Goal: Task Accomplishment & Management: Use online tool/utility

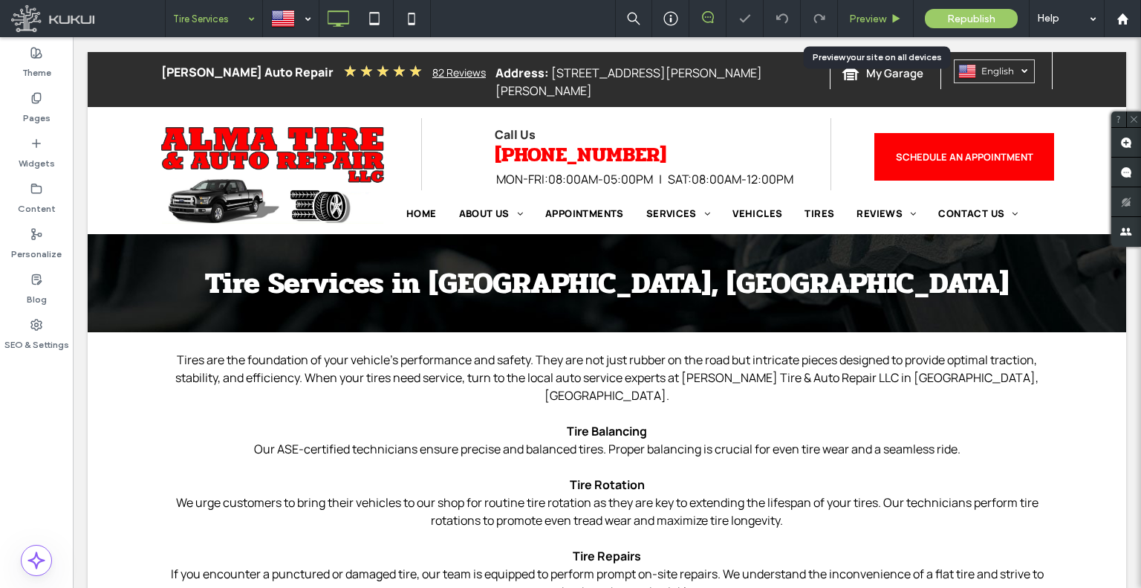
click at [840, 19] on div "Preview" at bounding box center [875, 19] width 75 height 13
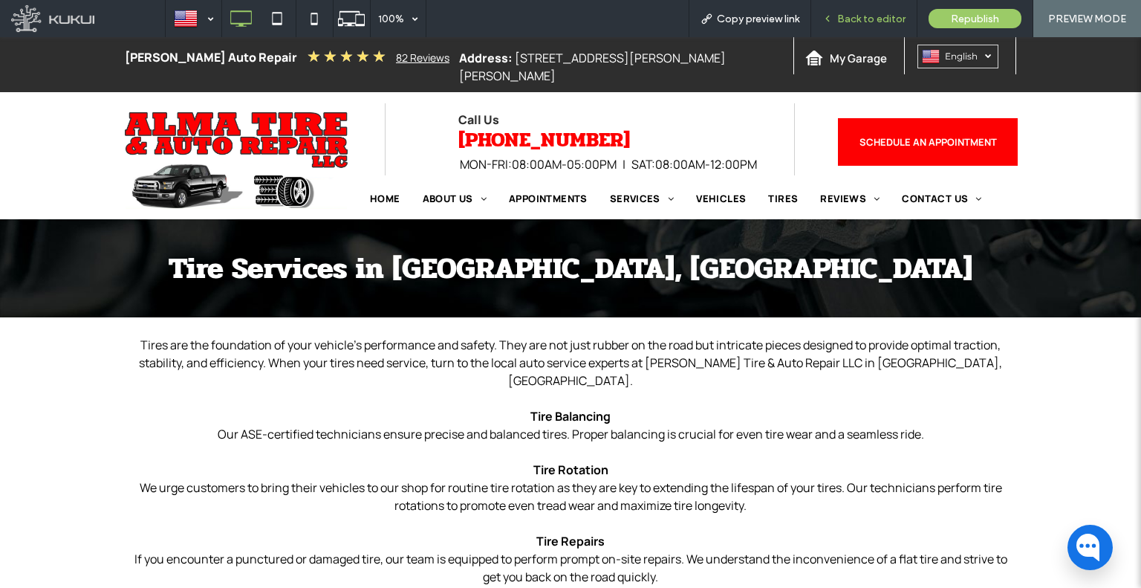
click at [837, 28] on div "Back to editor" at bounding box center [864, 18] width 106 height 37
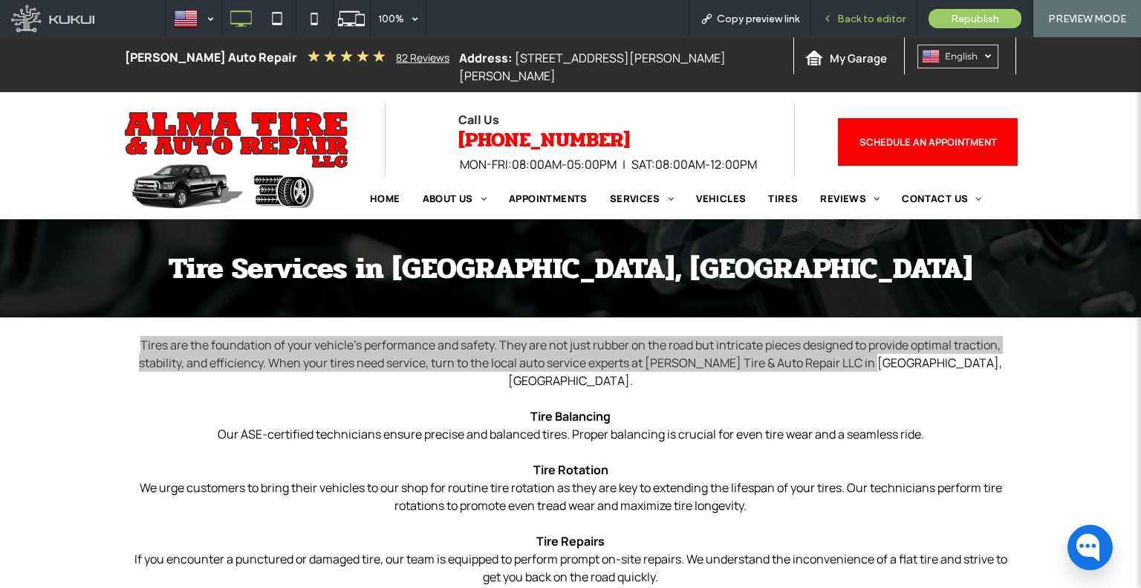
click at [858, 18] on span "Back to editor" at bounding box center [871, 19] width 68 height 13
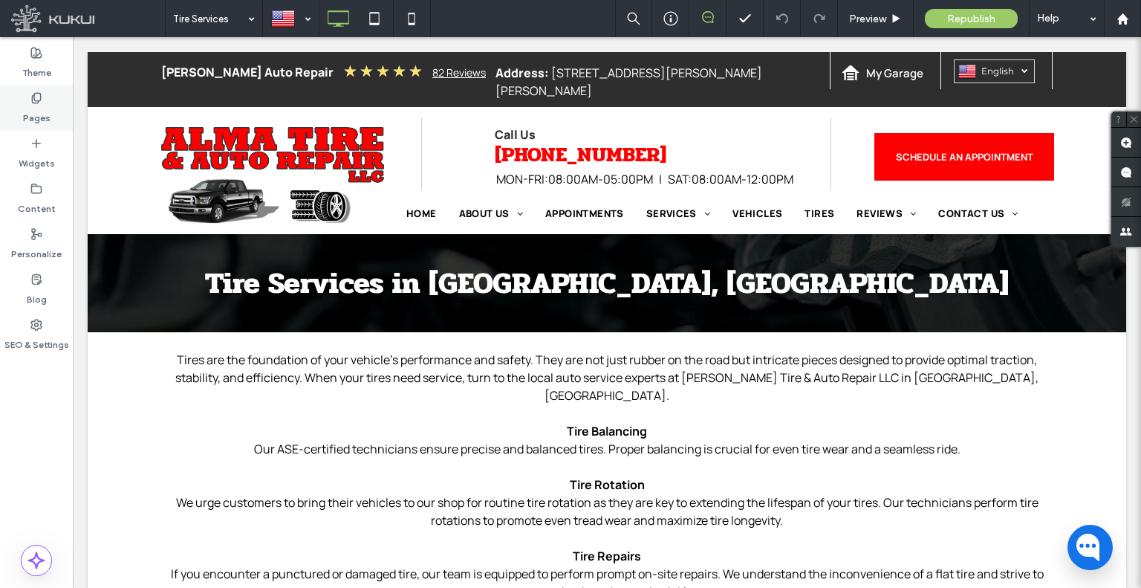
click at [27, 105] on label "Pages" at bounding box center [36, 114] width 27 height 21
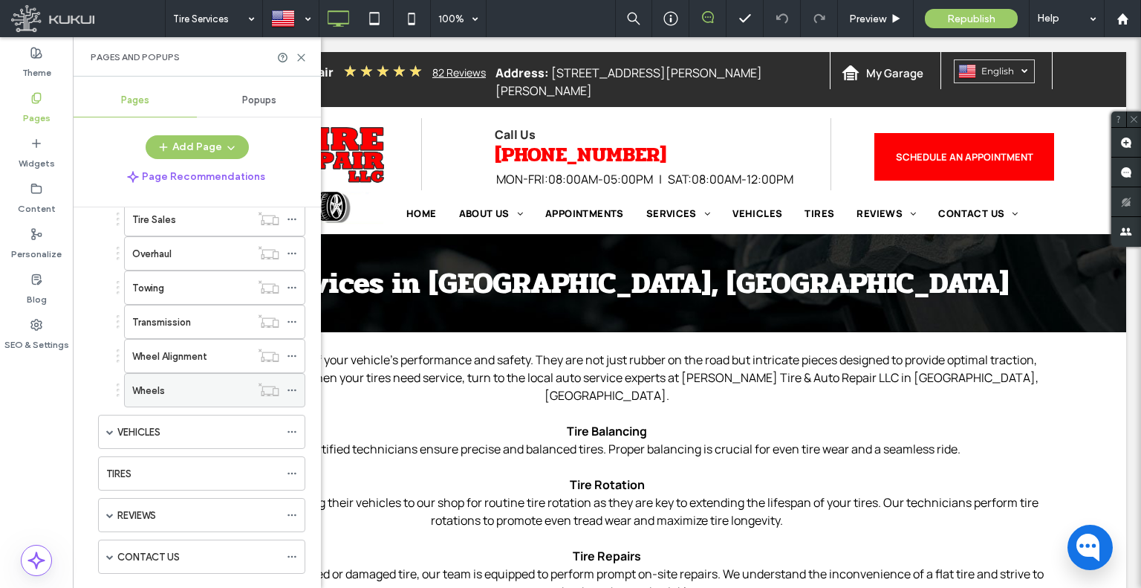
scroll to position [990, 0]
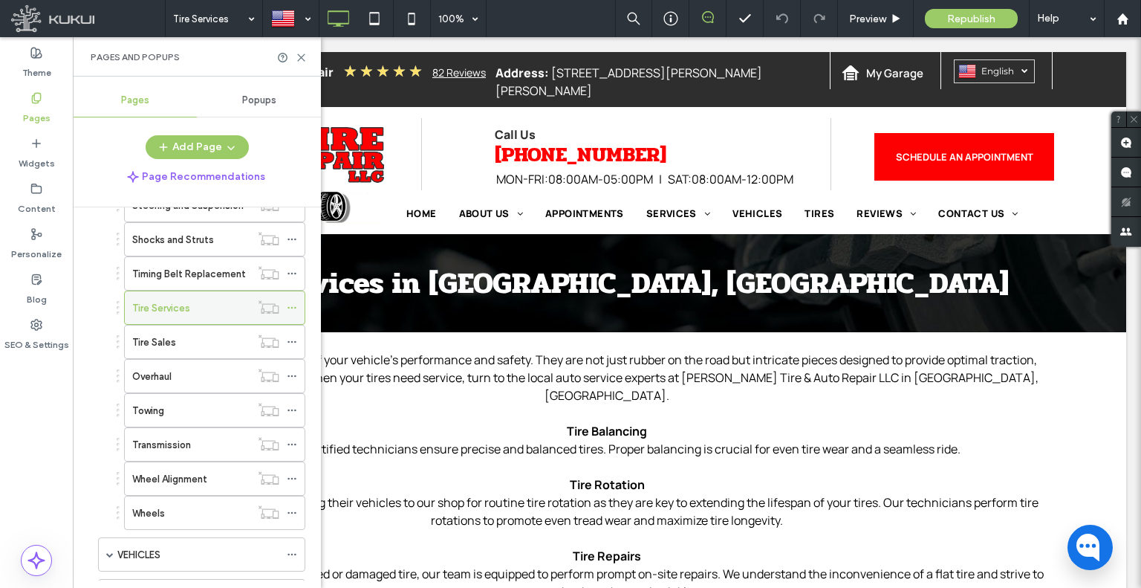
click at [291, 302] on icon at bounding box center [292, 307] width 10 height 10
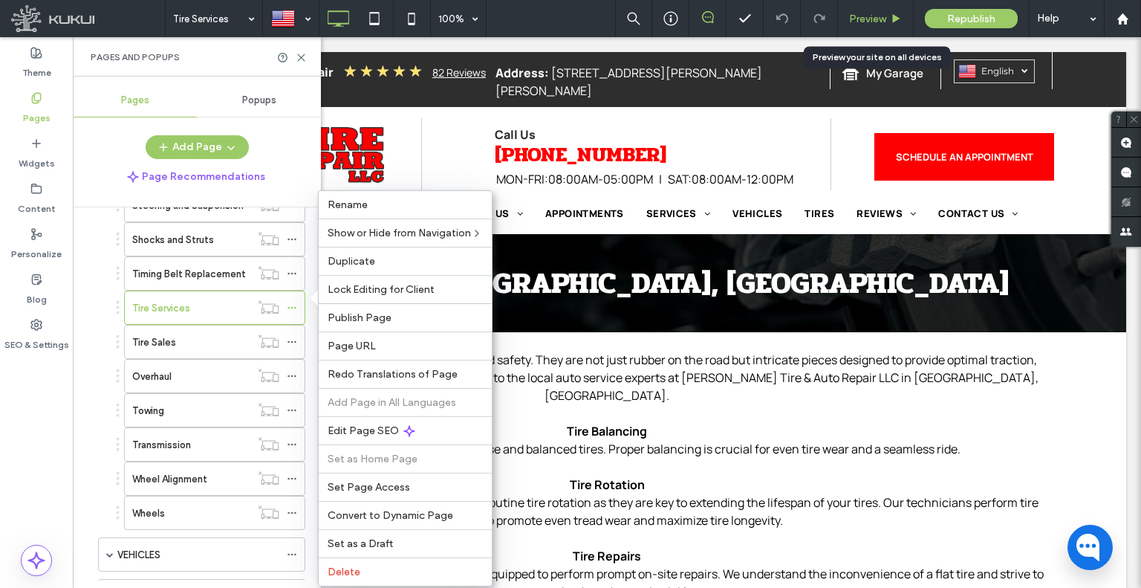
click at [856, 13] on span "Preview" at bounding box center [867, 19] width 37 height 13
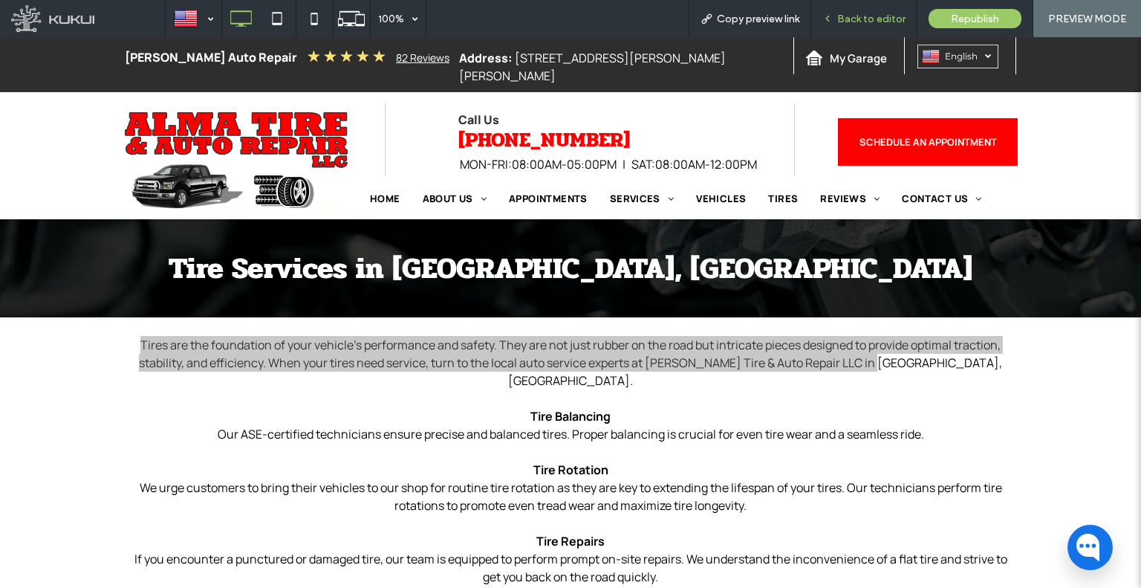
click at [866, 26] on div "Back to editor" at bounding box center [864, 18] width 106 height 37
click at [834, 11] on div "Back to editor" at bounding box center [864, 18] width 106 height 37
click at [840, 19] on span "Back to editor" at bounding box center [871, 19] width 68 height 13
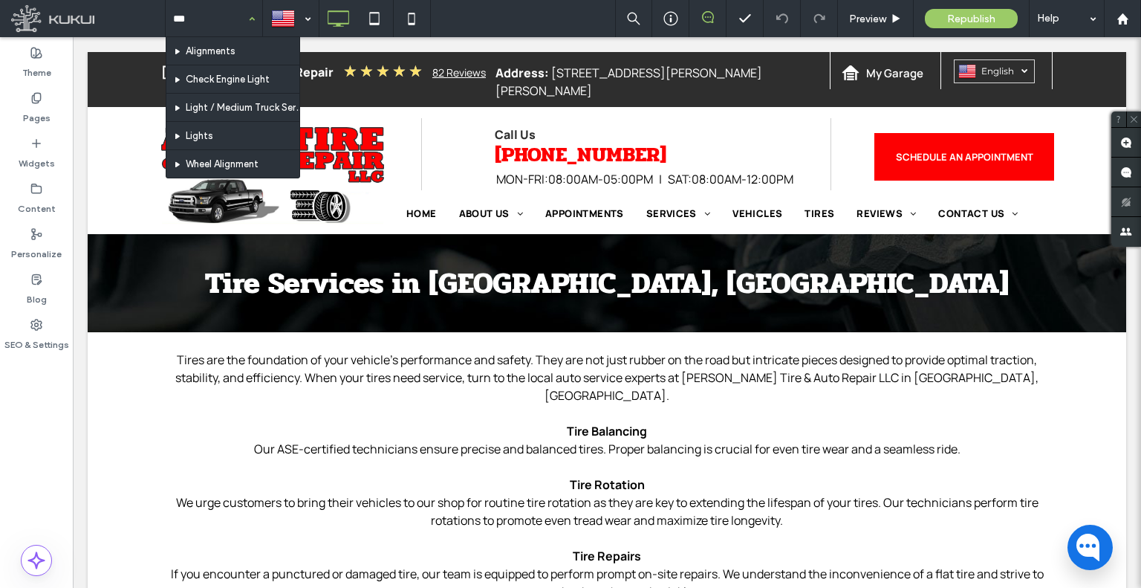
type input "****"
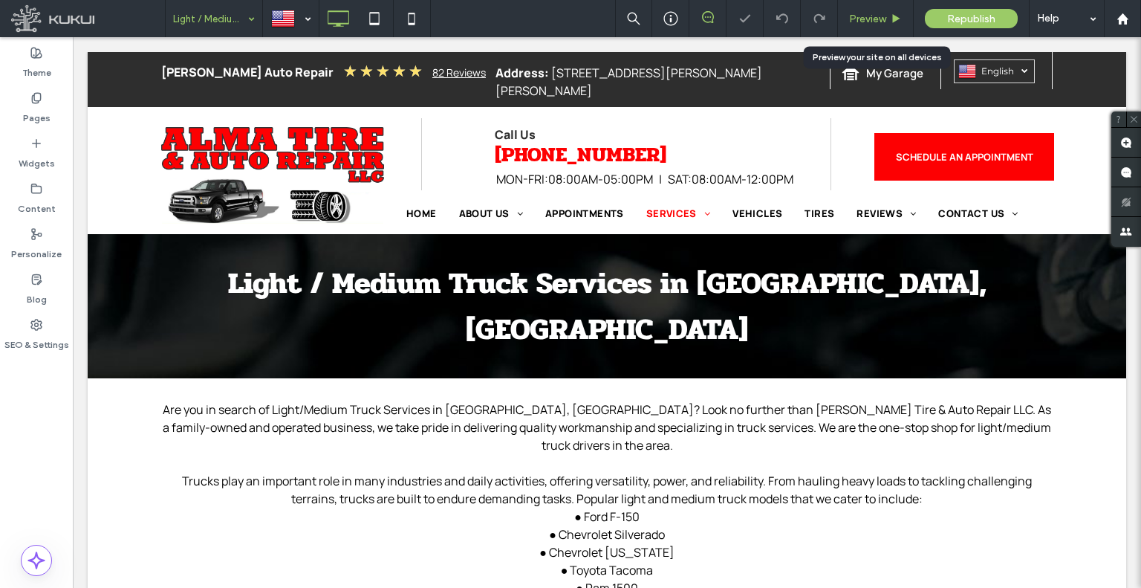
click at [860, 15] on span "Preview" at bounding box center [867, 19] width 37 height 13
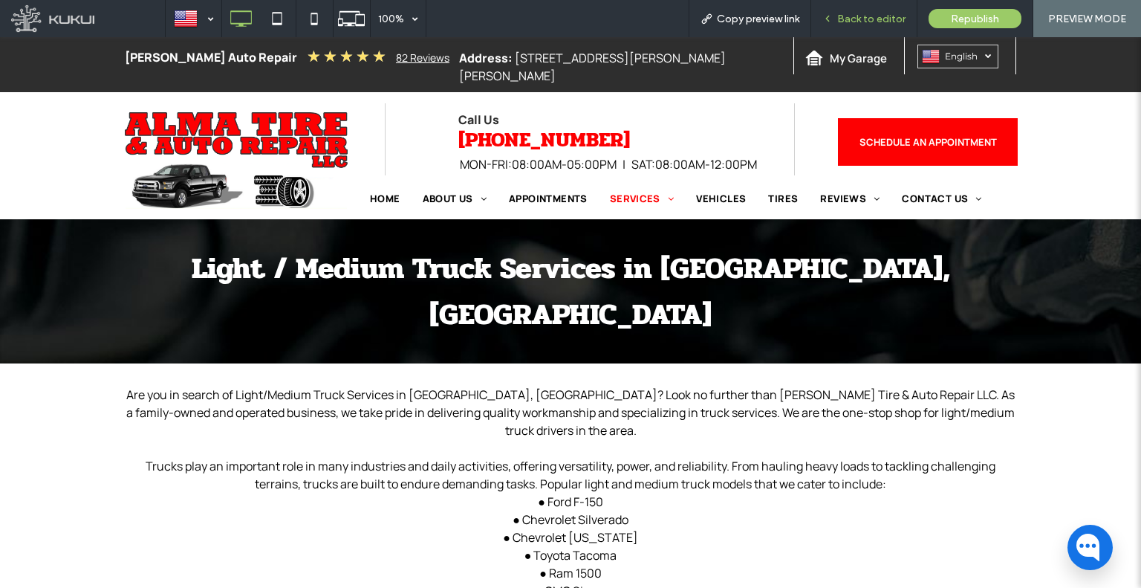
click at [843, 17] on span "Back to editor" at bounding box center [871, 19] width 68 height 13
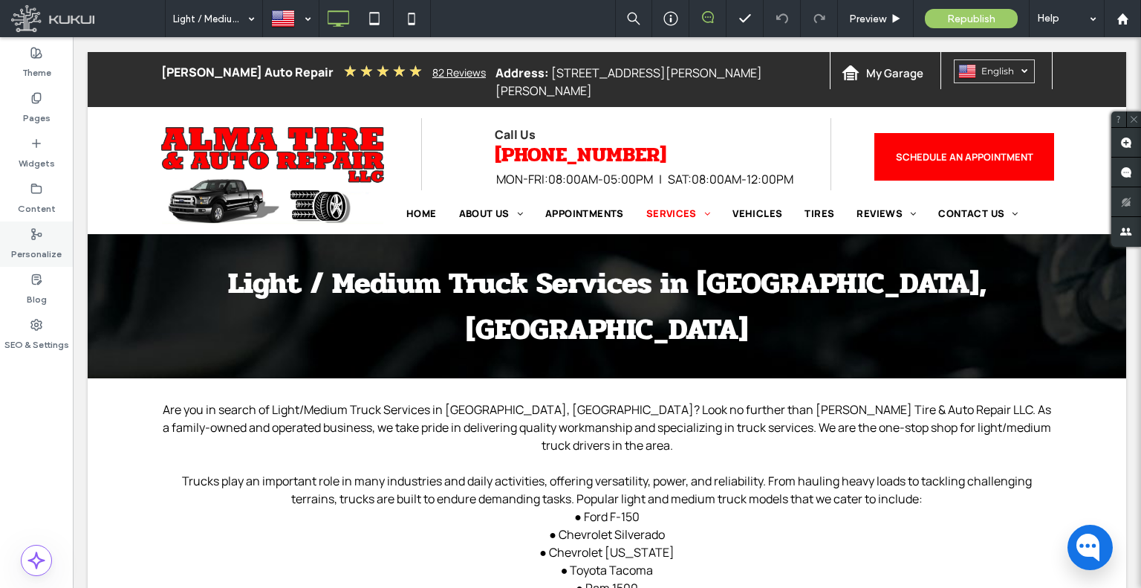
click at [30, 101] on div "Pages" at bounding box center [36, 107] width 73 height 45
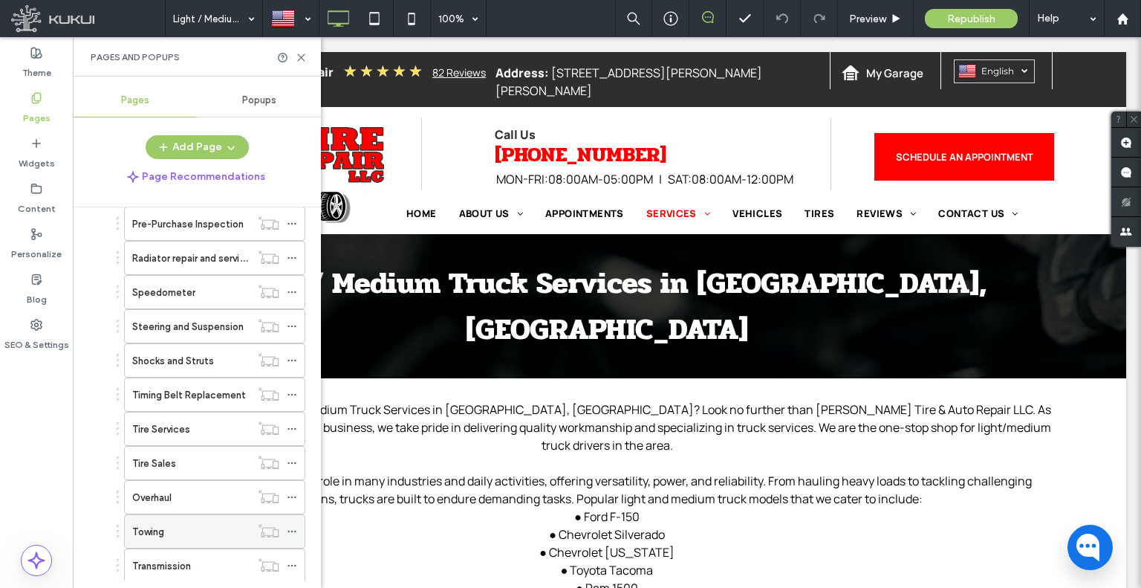
scroll to position [966, 0]
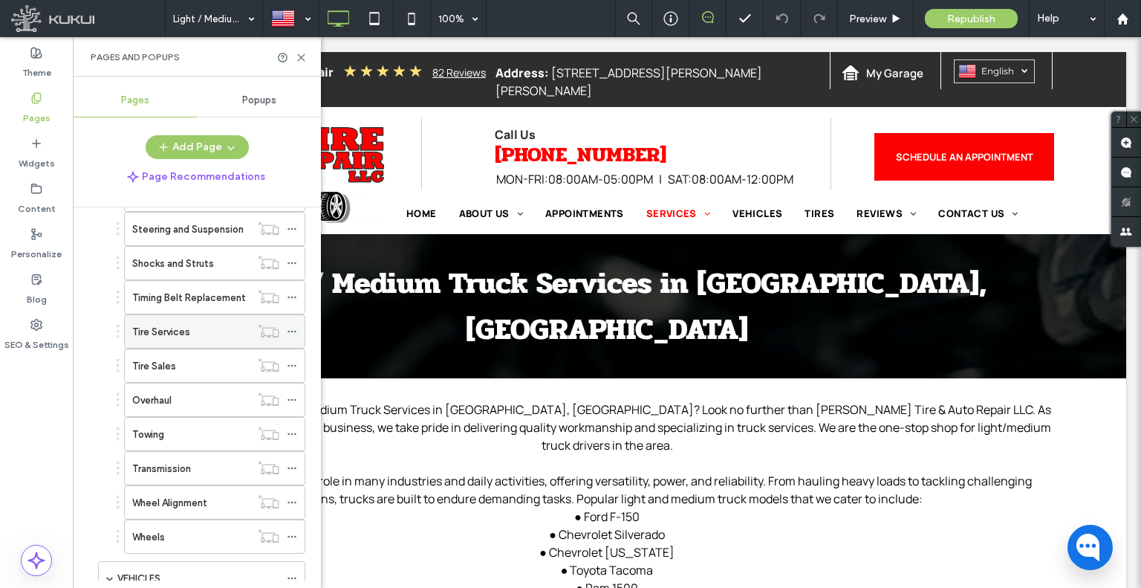
click at [291, 326] on icon at bounding box center [292, 331] width 10 height 10
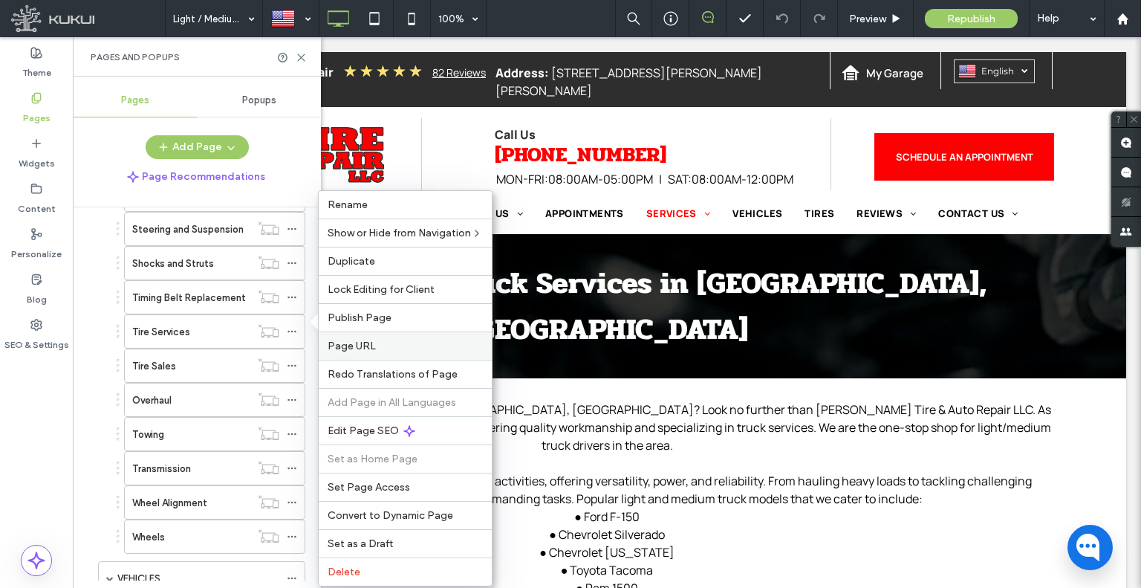
click at [385, 345] on label "Page URL" at bounding box center [405, 346] width 155 height 13
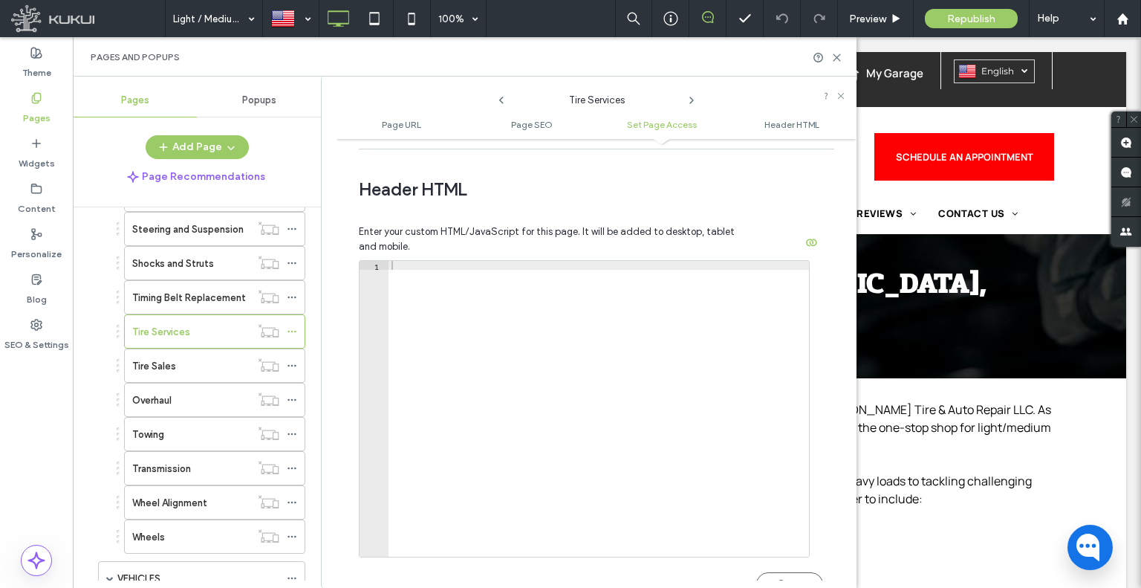
scroll to position [1338, 0]
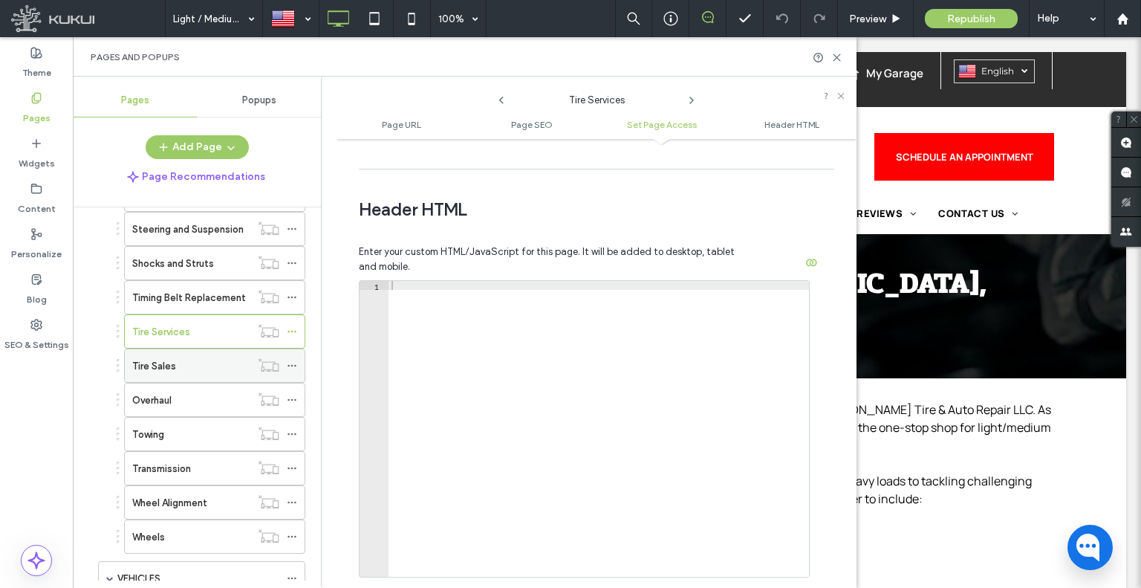
click at [296, 365] on use at bounding box center [292, 366] width 8 height 2
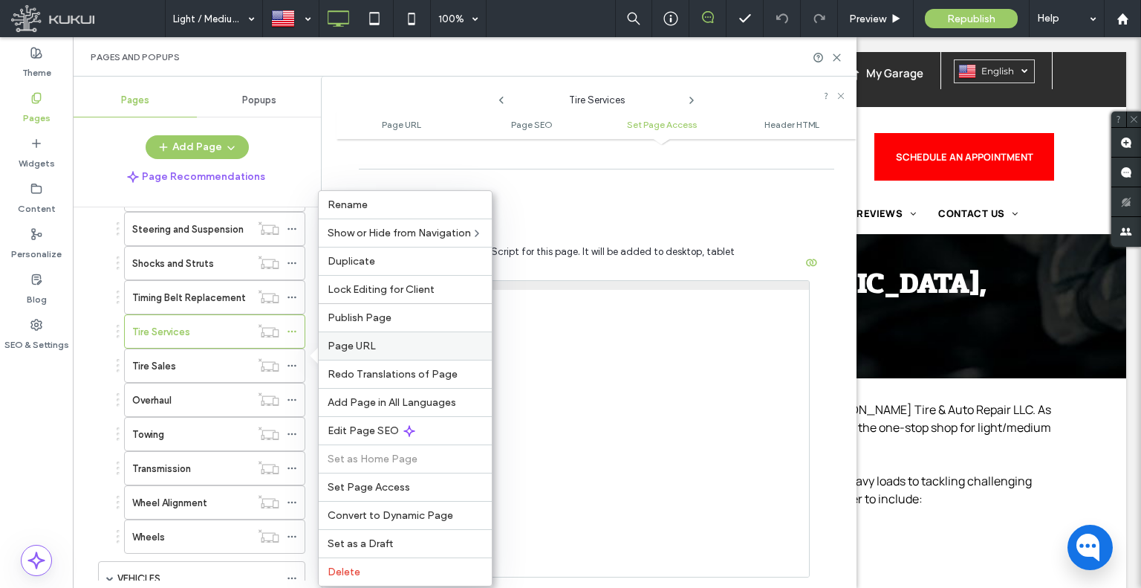
click at [386, 340] on label "Page URL" at bounding box center [405, 346] width 155 height 13
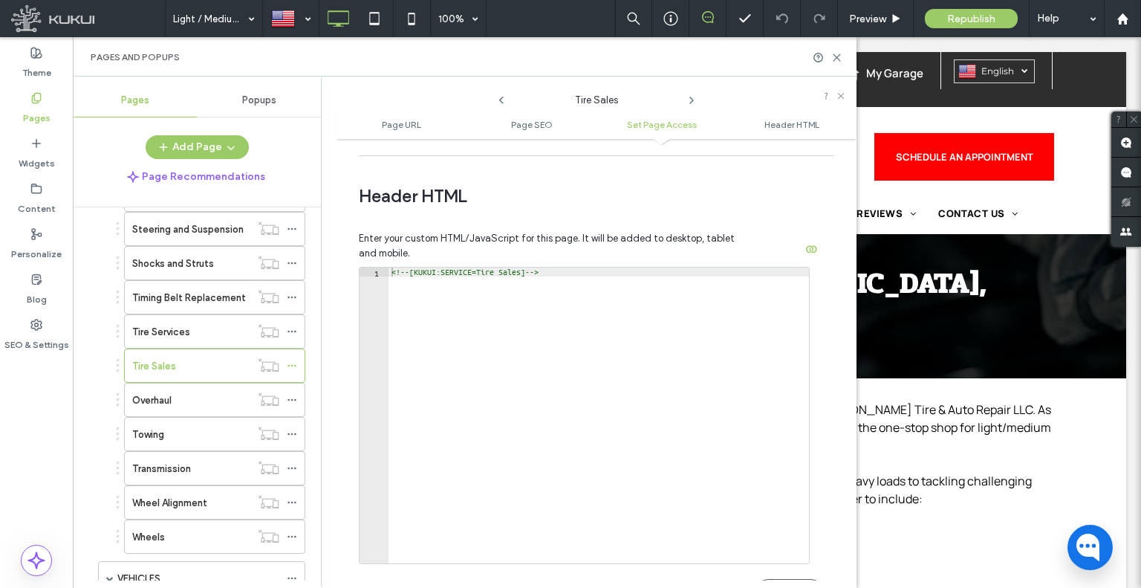
scroll to position [1329, 0]
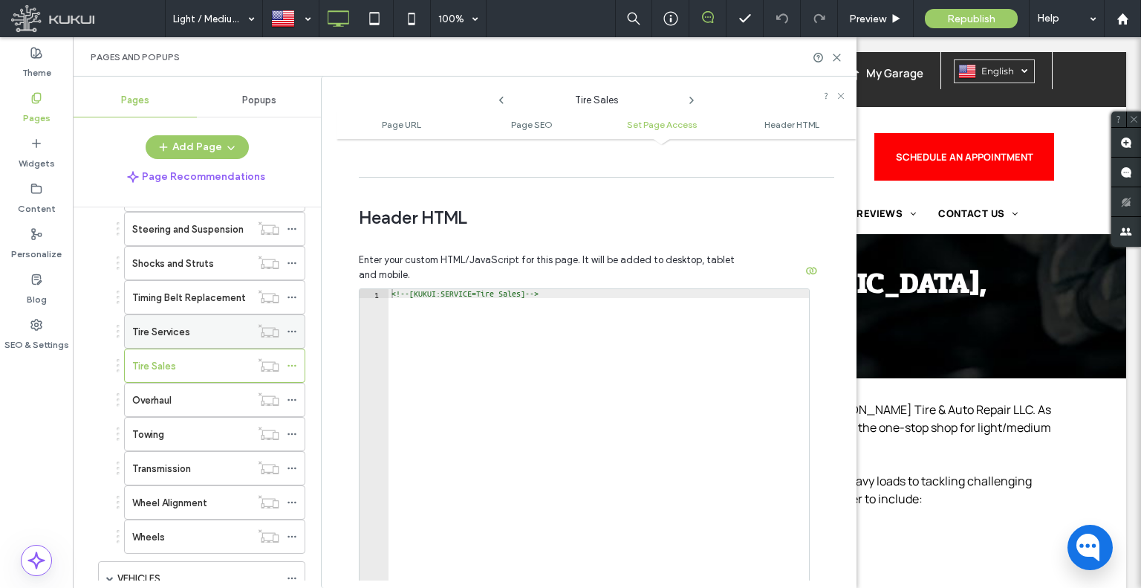
click at [294, 326] on icon at bounding box center [292, 331] width 10 height 10
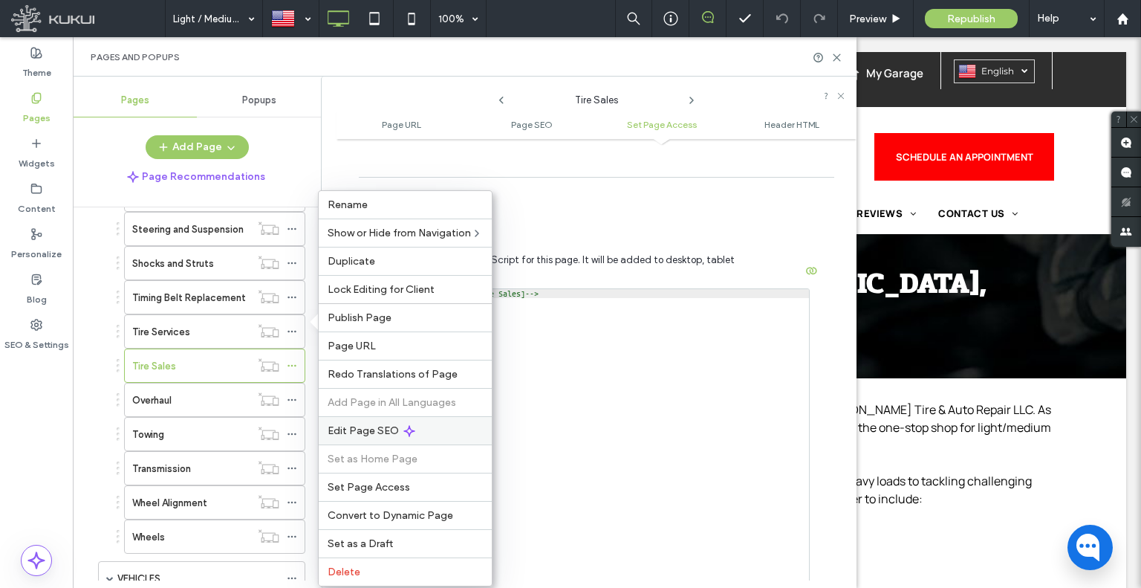
click at [398, 428] on div "Edit Page SEO" at bounding box center [405, 430] width 173 height 28
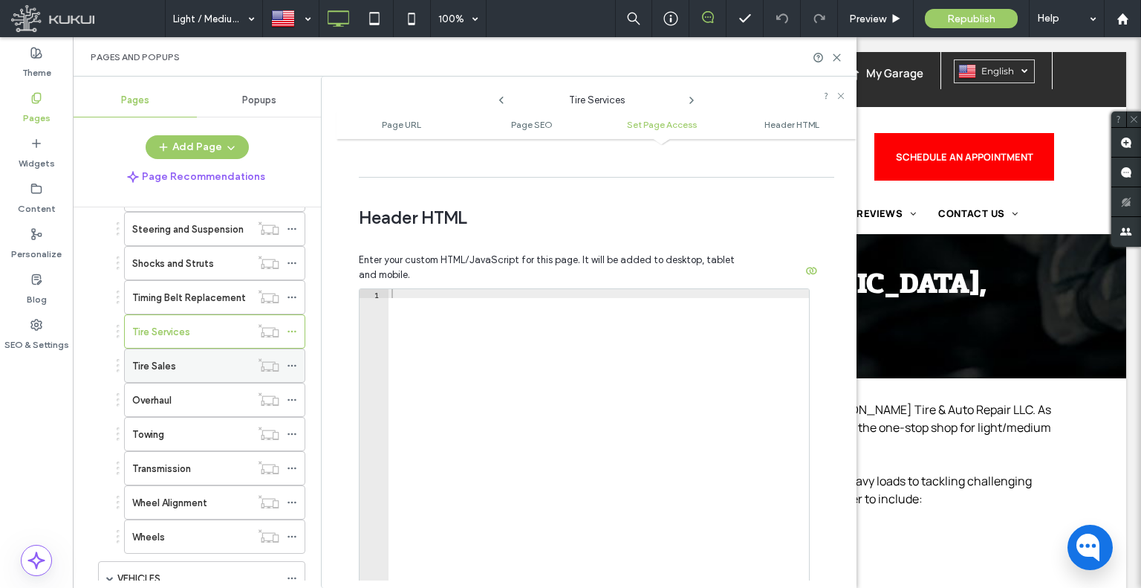
click at [296, 360] on icon at bounding box center [292, 365] width 10 height 10
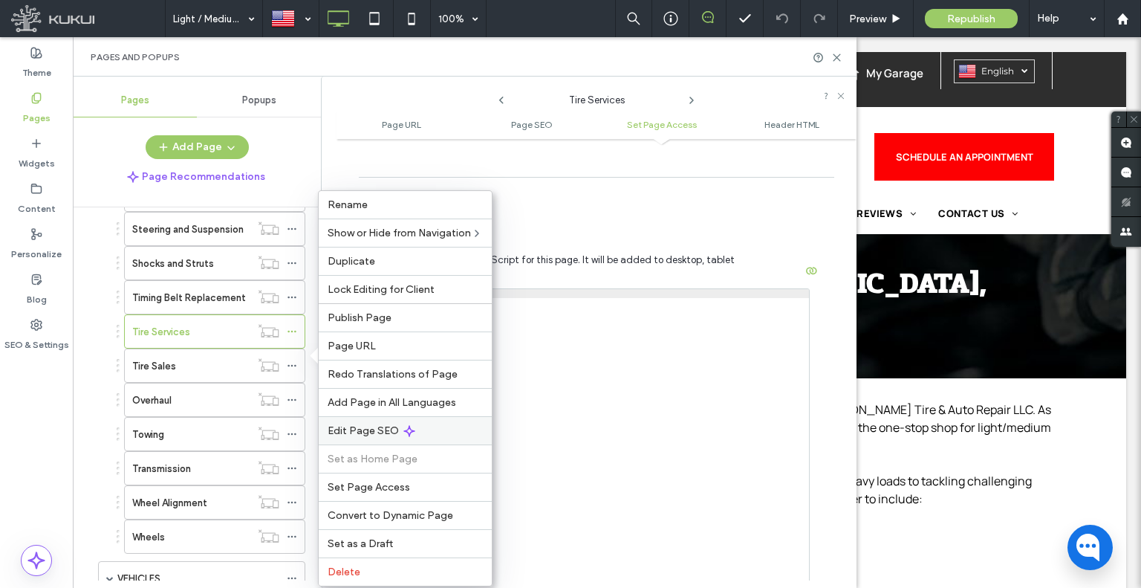
click at [369, 427] on span "Edit Page SEO" at bounding box center [363, 430] width 71 height 13
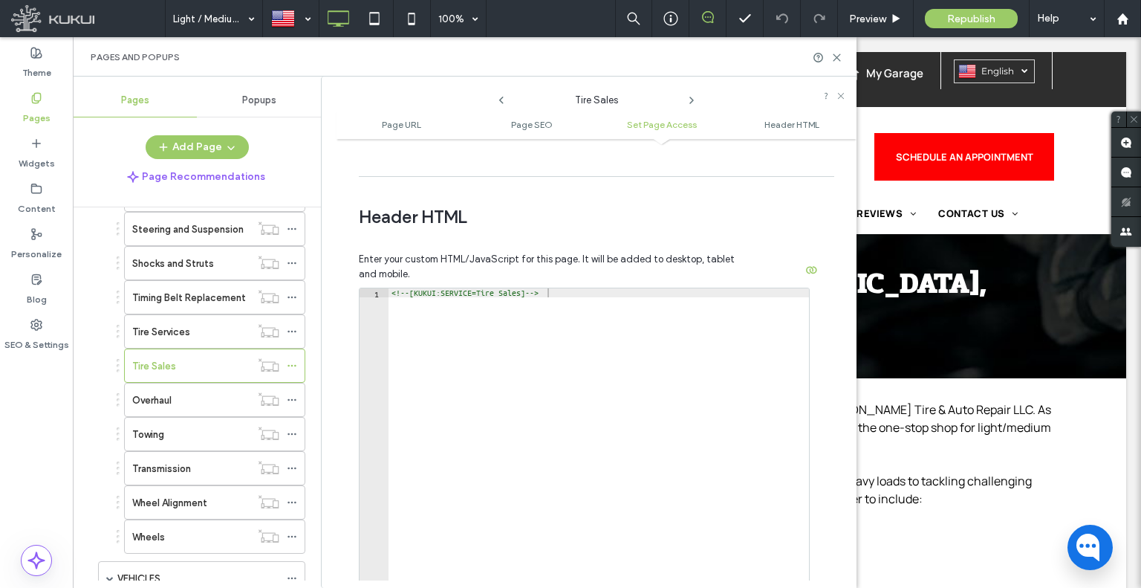
scroll to position [1404, 0]
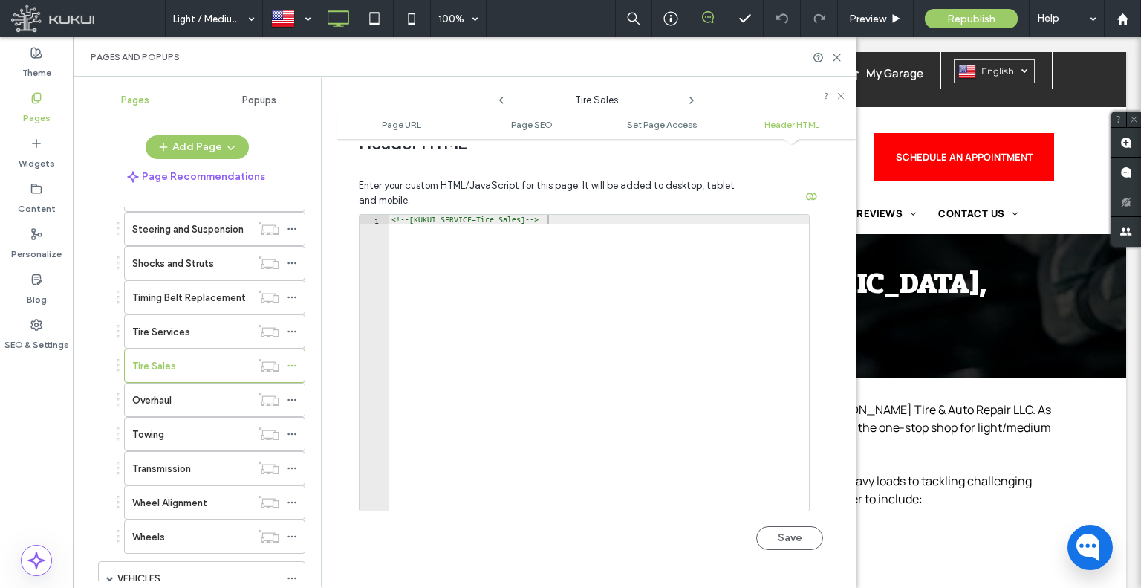
type textarea "**********"
click at [539, 246] on div "<!-- [KUKUI:SERVICE=Tire Sales] -->" at bounding box center [599, 372] width 421 height 314
